Goal: Find specific page/section: Find specific page/section

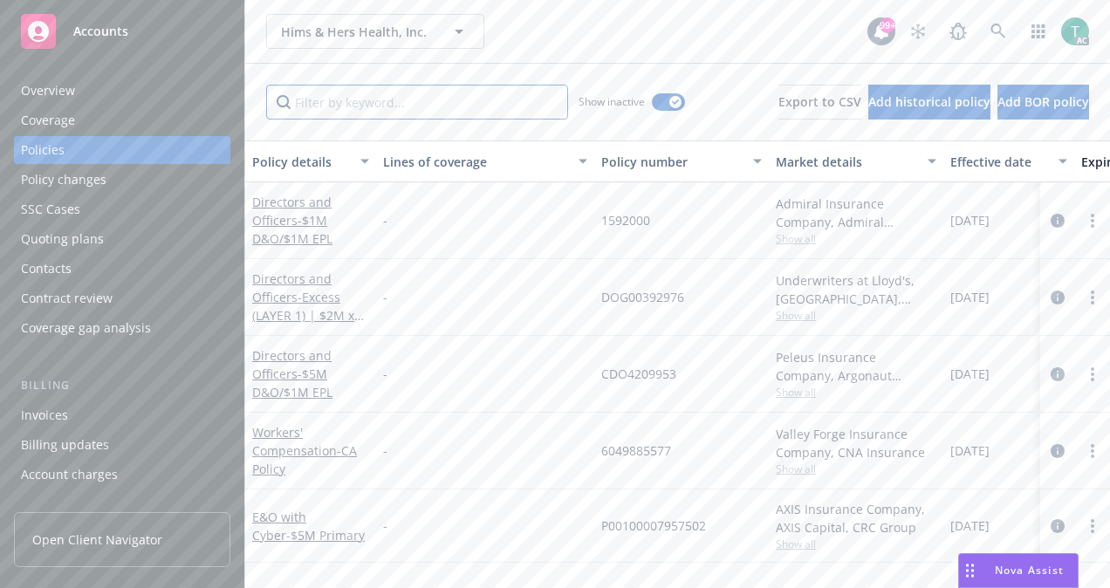
click at [412, 113] on input "Filter by keyword..." at bounding box center [417, 102] width 302 height 35
paste input "HEBAP-9P532713-TCT-25"
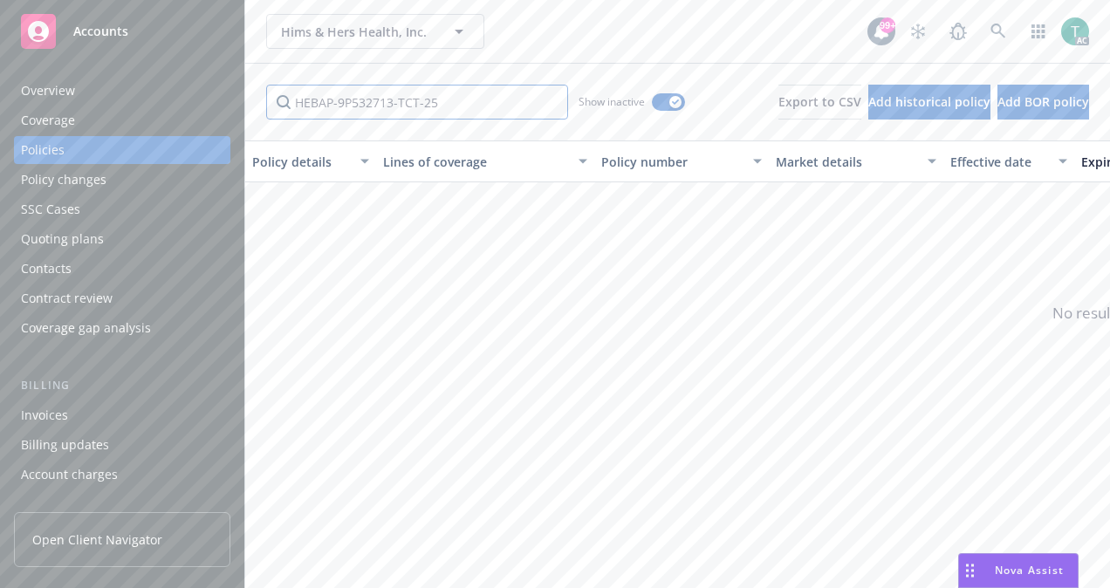
type input "HEBAP-9P532713-TCT-25"
click at [651, 112] on div "Show inactive" at bounding box center [632, 102] width 107 height 35
click at [652, 107] on button "button" at bounding box center [668, 101] width 33 height 17
